Goal: Find contact information: Find contact information

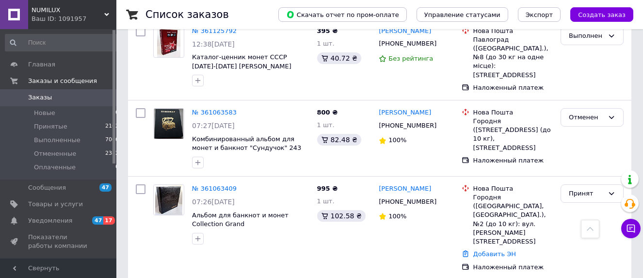
scroll to position [778, 0]
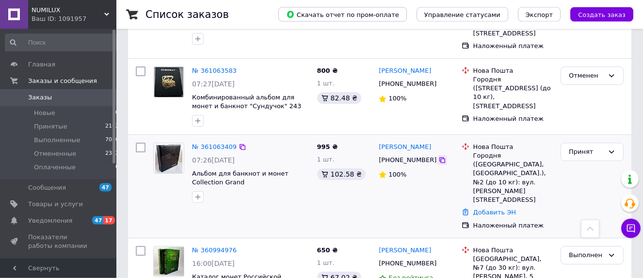
click at [437, 157] on div at bounding box center [442, 160] width 10 height 10
click at [439, 157] on icon at bounding box center [442, 160] width 6 height 6
drag, startPoint x: 438, startPoint y: 145, endPoint x: 377, endPoint y: 139, distance: 61.4
click at [377, 139] on div "[PERSON_NAME] [PHONE_NUMBER] 100%" at bounding box center [416, 186] width 82 height 95
copy link "[PERSON_NAME]"
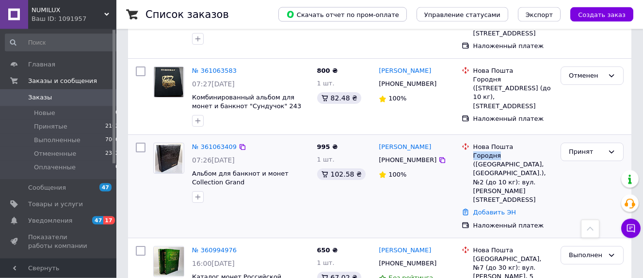
drag, startPoint x: 472, startPoint y: 149, endPoint x: 497, endPoint y: 146, distance: 24.4
click at [497, 146] on div "Нова Пошта Городня ([GEOGRAPHIC_DATA], [GEOGRAPHIC_DATA].), №2 (до 10 кг): вул.…" at bounding box center [512, 173] width 83 height 62
click at [497, 151] on div "Городня ([GEOGRAPHIC_DATA], [GEOGRAPHIC_DATA].), №2 (до 10 кг): вул. [PERSON_NA…" at bounding box center [512, 177] width 79 height 53
drag, startPoint x: 498, startPoint y: 149, endPoint x: 473, endPoint y: 150, distance: 25.2
click at [473, 151] on div "Городня ([GEOGRAPHIC_DATA], [GEOGRAPHIC_DATA].), №2 (до 10 кг): вул. [PERSON_NA…" at bounding box center [512, 177] width 79 height 53
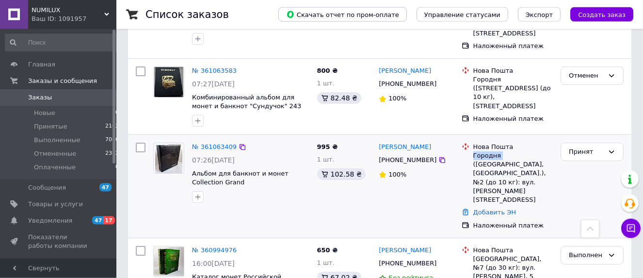
copy div "Городня"
